Goal: Use online tool/utility: Use online tool/utility

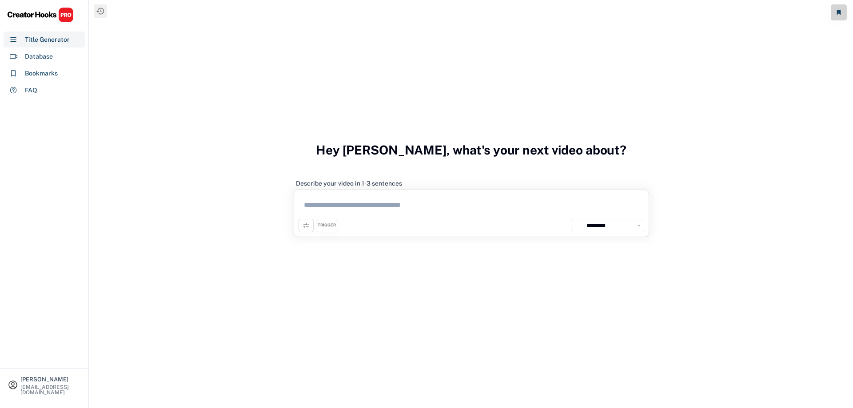
select select "**********"
click at [323, 208] on textarea at bounding box center [472, 207] width 346 height 24
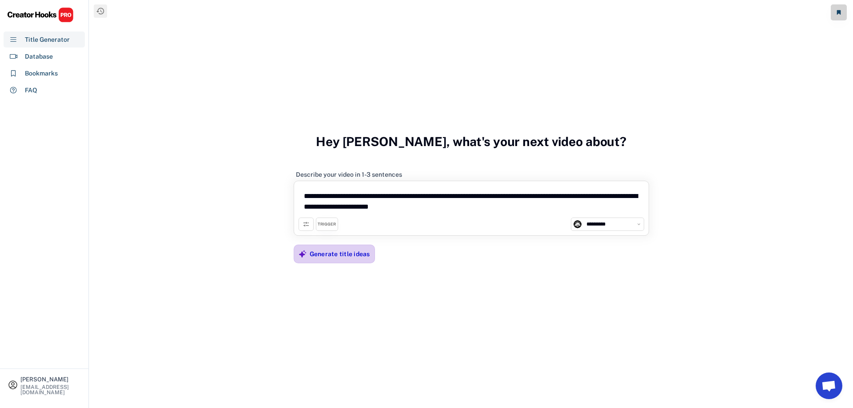
type textarea "**********"
click at [347, 261] on div "Generate title ideas" at bounding box center [340, 254] width 60 height 18
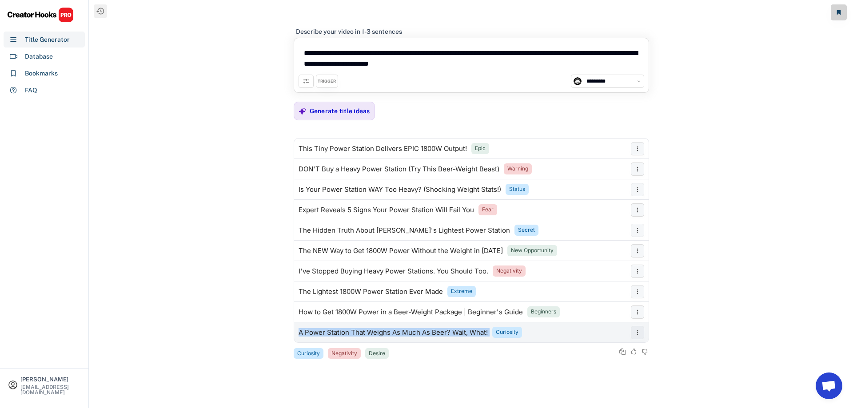
drag, startPoint x: 299, startPoint y: 334, endPoint x: 489, endPoint y: 336, distance: 190.7
click at [489, 336] on div "A Power Station That Weighs As Much As Beer? Wait, What! Curiosity" at bounding box center [460, 333] width 332 height 18
copy div "A Power Station That Weighs As Much As Beer? Wait, What!"
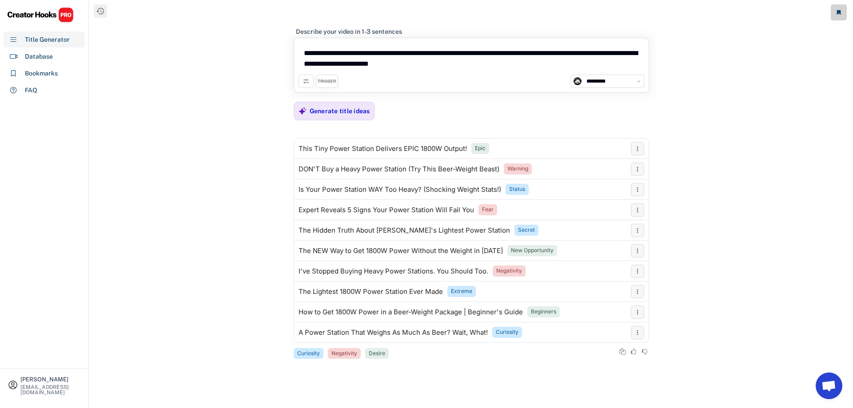
click at [327, 78] on div "TRIGGER" at bounding box center [327, 81] width 22 height 13
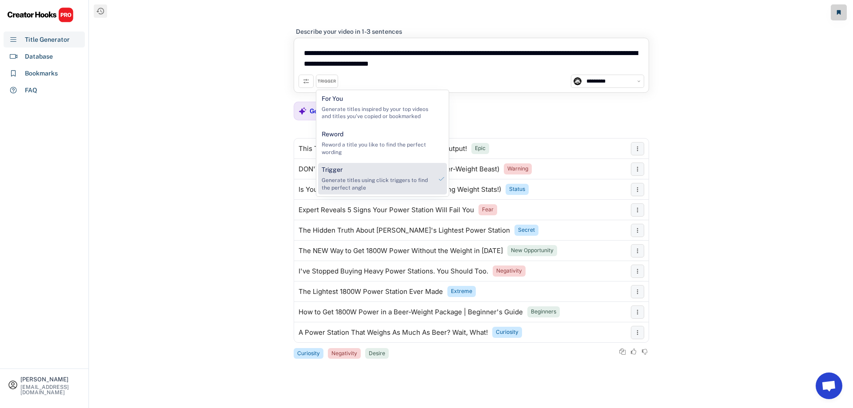
click at [355, 178] on div "Generate titles using click triggers to find the perfect angle" at bounding box center [377, 184] width 111 height 15
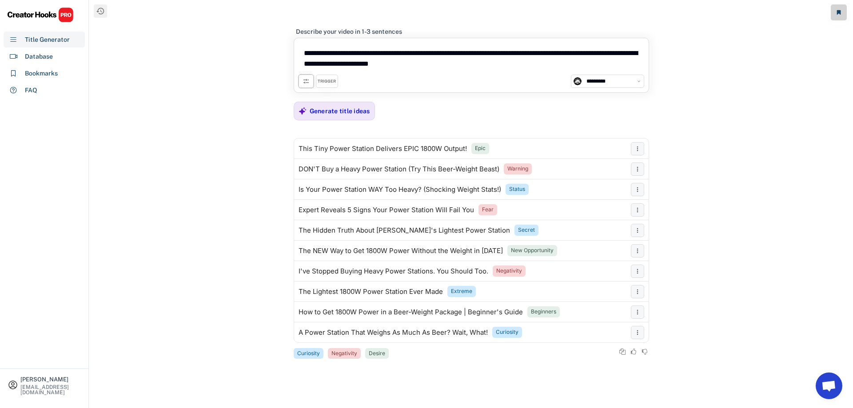
click at [304, 80] on use at bounding box center [306, 81] width 7 height 7
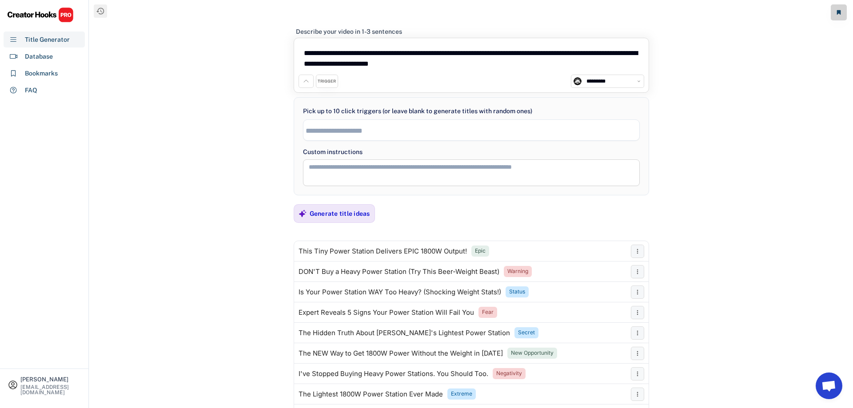
click at [304, 80] on icon at bounding box center [306, 81] width 7 height 7
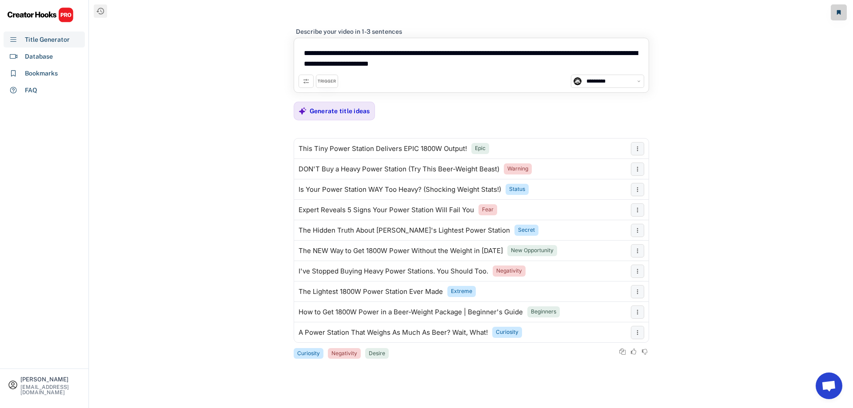
click at [330, 83] on div "TRIGGER" at bounding box center [327, 82] width 18 height 6
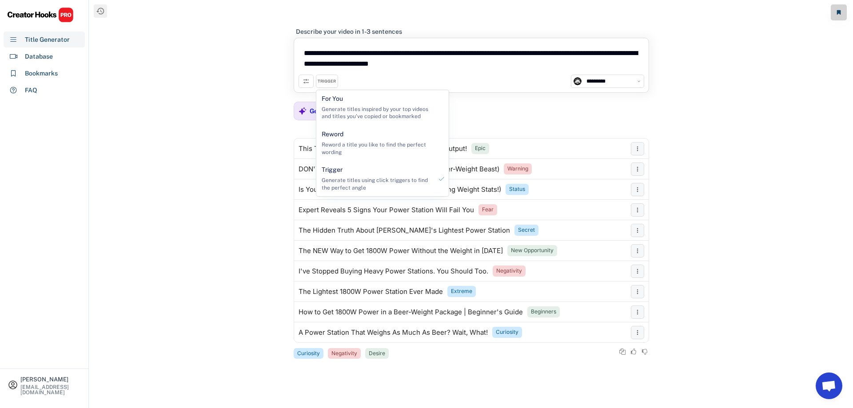
click at [330, 83] on div "TRIGGER" at bounding box center [327, 82] width 18 height 6
click at [228, 141] on div "**********" at bounding box center [471, 204] width 764 height 408
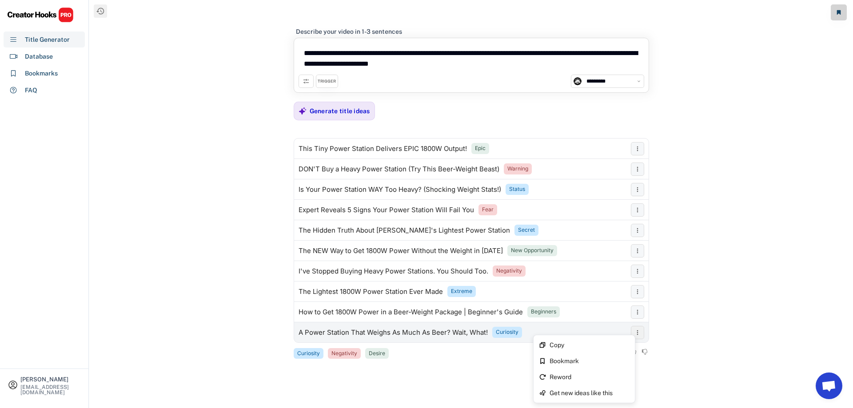
click at [637, 332] on icon at bounding box center [637, 332] width 7 height 7
click at [564, 397] on div "Get new ideas like this" at bounding box center [585, 393] width 98 height 16
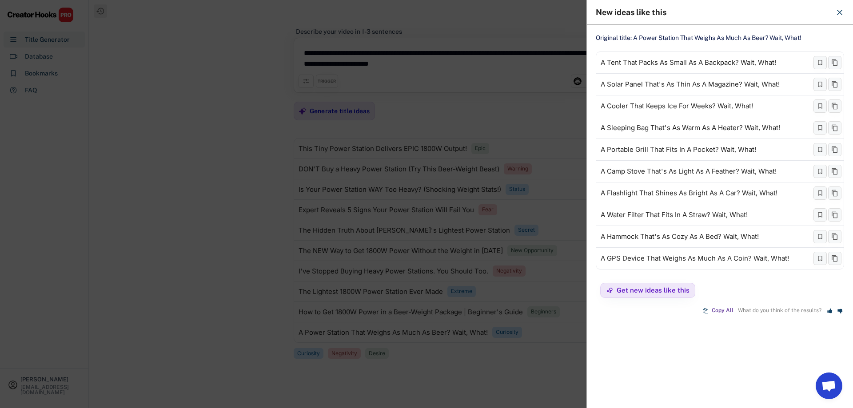
click at [240, 210] on div at bounding box center [426, 204] width 853 height 408
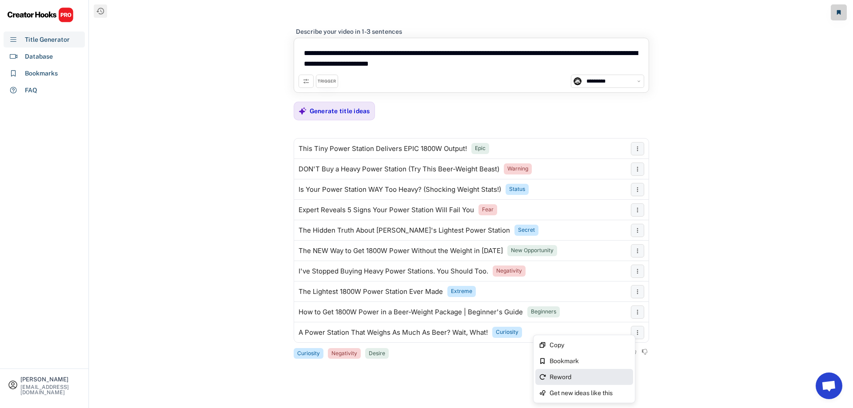
click at [560, 376] on div "Reword" at bounding box center [590, 377] width 80 height 6
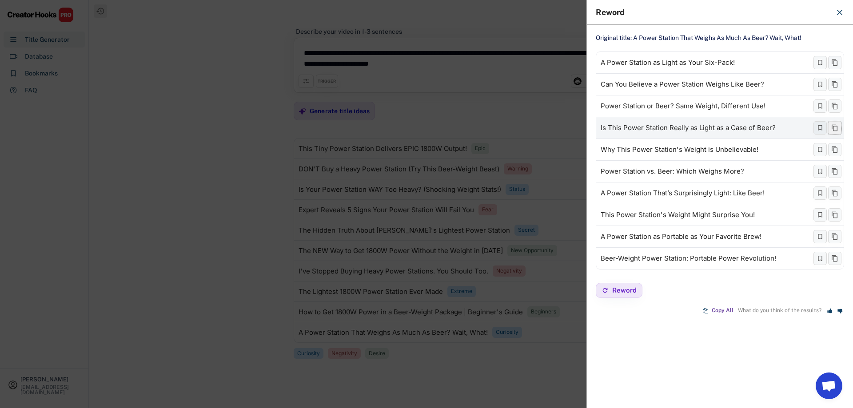
click at [833, 128] on icon at bounding box center [835, 127] width 7 height 7
click at [230, 208] on div at bounding box center [426, 204] width 853 height 408
